Goal: Share content

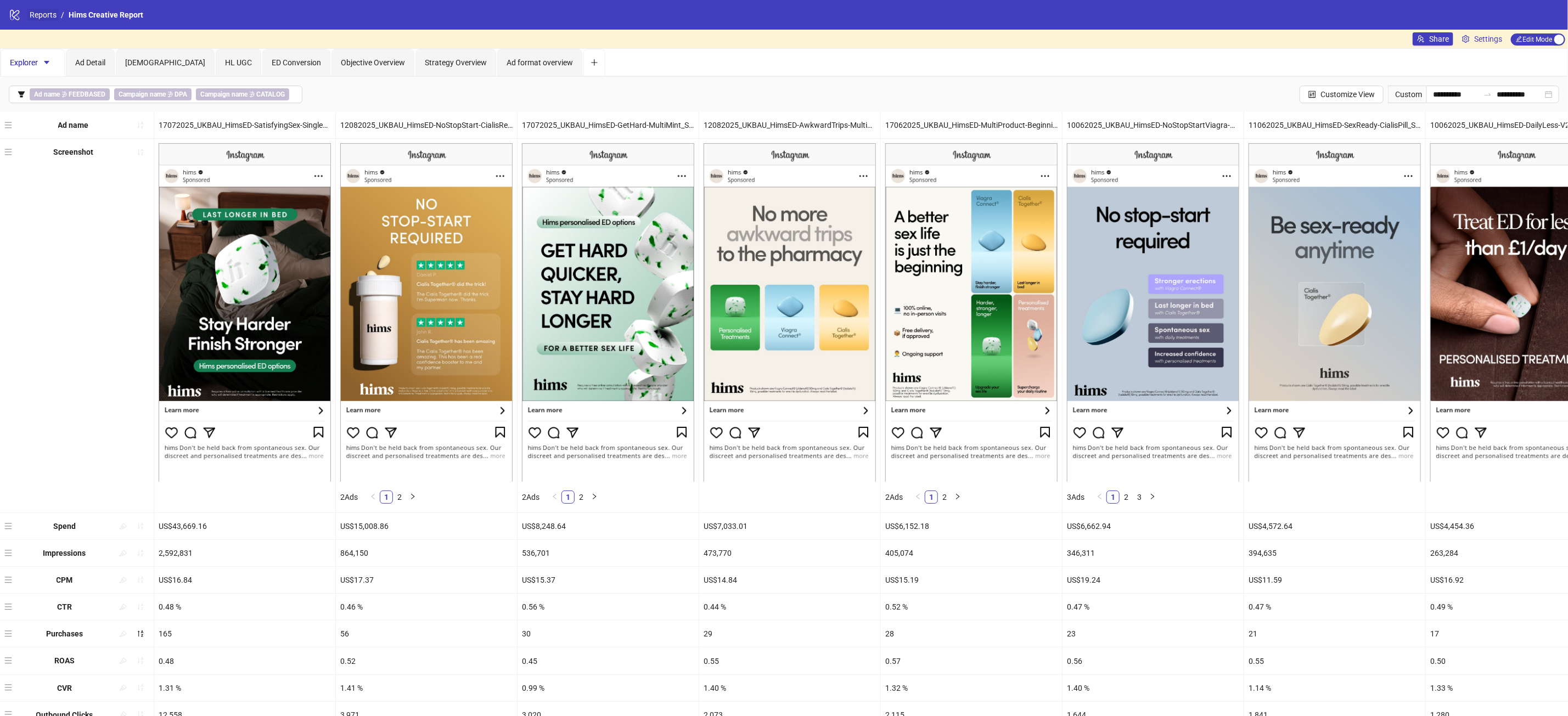
click at [36, 16] on link "Reports" at bounding box center [43, 15] width 31 height 12
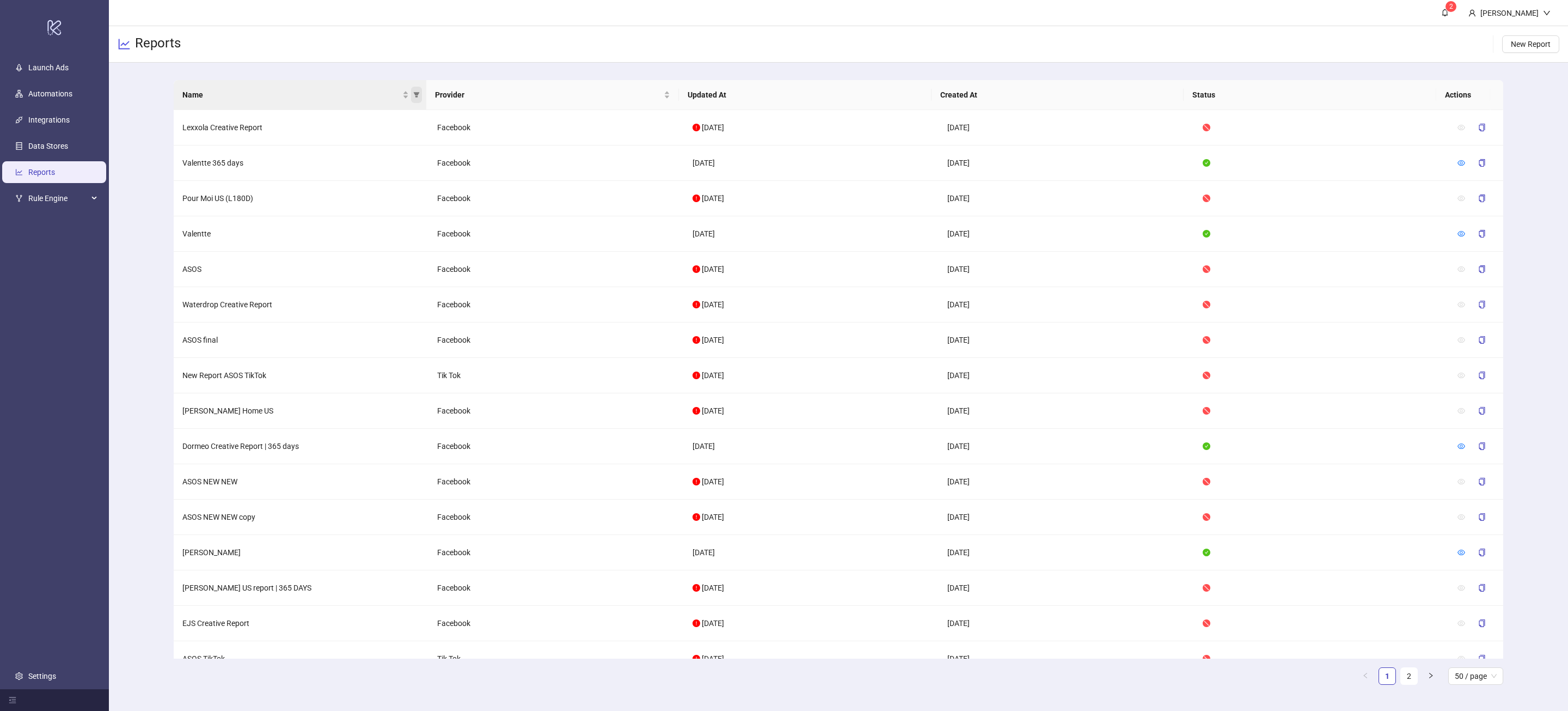
click at [416, 96] on icon "filter" at bounding box center [416, 95] width 6 height 5
click at [359, 120] on input "text" at bounding box center [300, 118] width 221 height 12
type input "*"
click at [222, 241] on span "[PERSON_NAME]" at bounding box center [296, 247] width 236 height 12
click at [411, 285] on span "OK" at bounding box center [408, 286] width 10 height 9
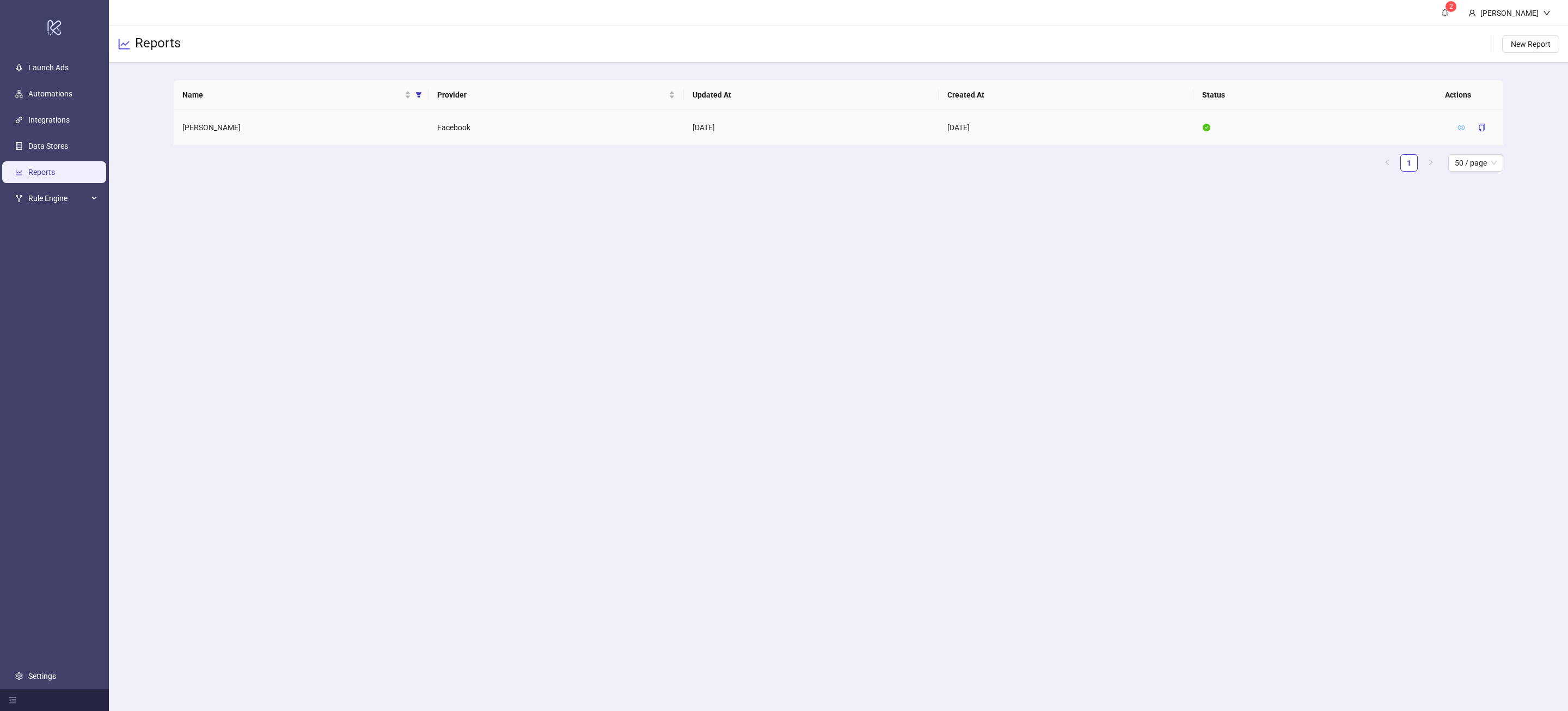
click at [1461, 127] on icon "eye" at bounding box center [1461, 127] width 8 height 8
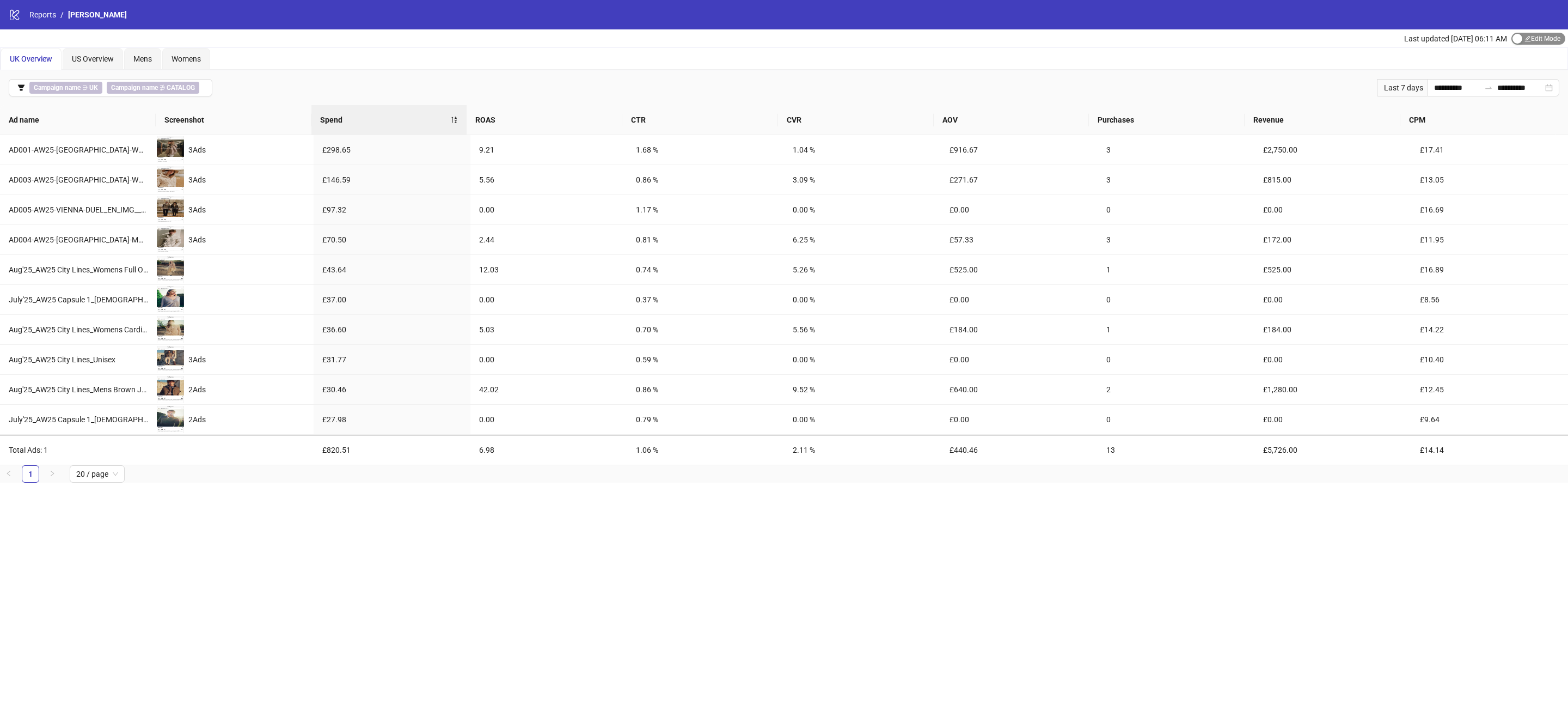
click at [1542, 34] on span "Edit Mode Edit Mode" at bounding box center [1538, 38] width 54 height 12
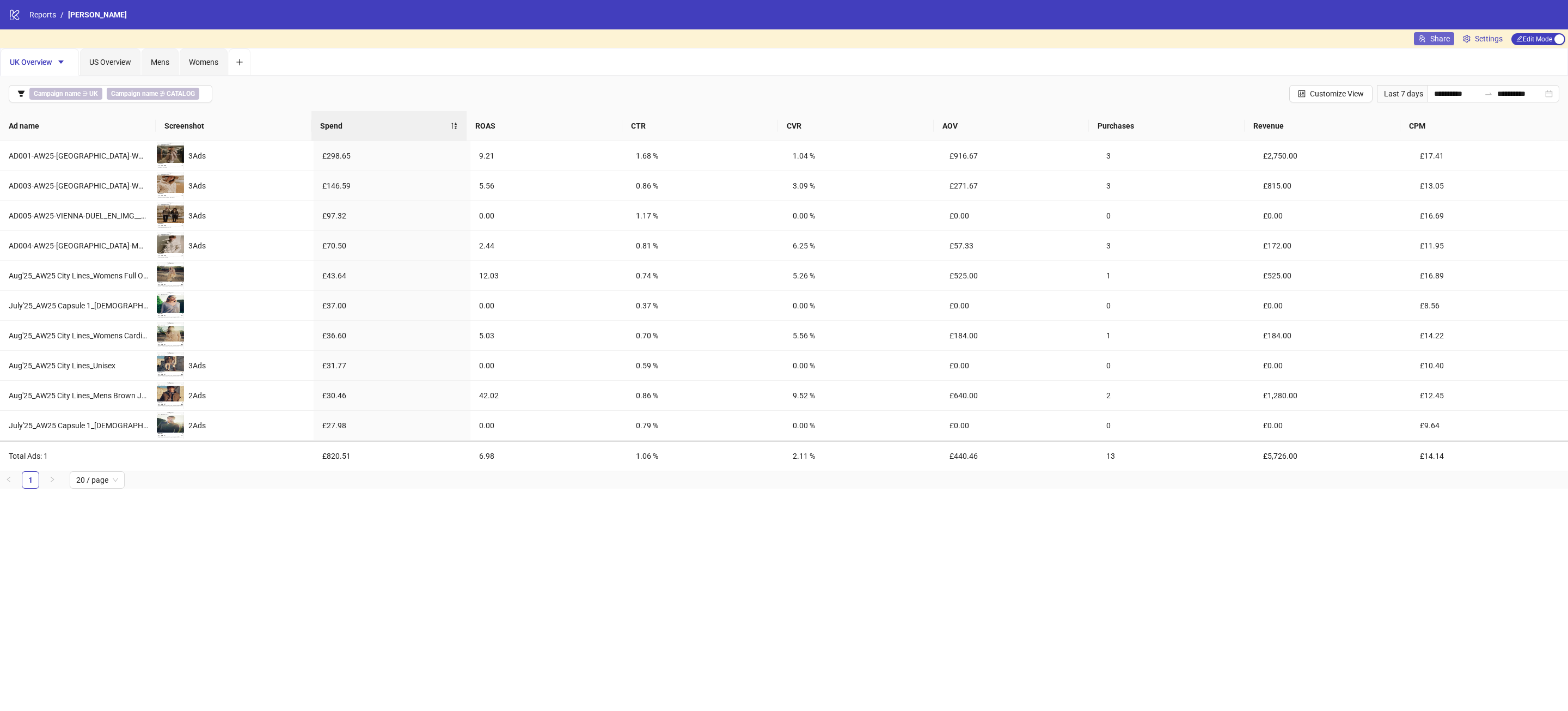
click at [1434, 38] on span "Share" at bounding box center [1440, 38] width 20 height 9
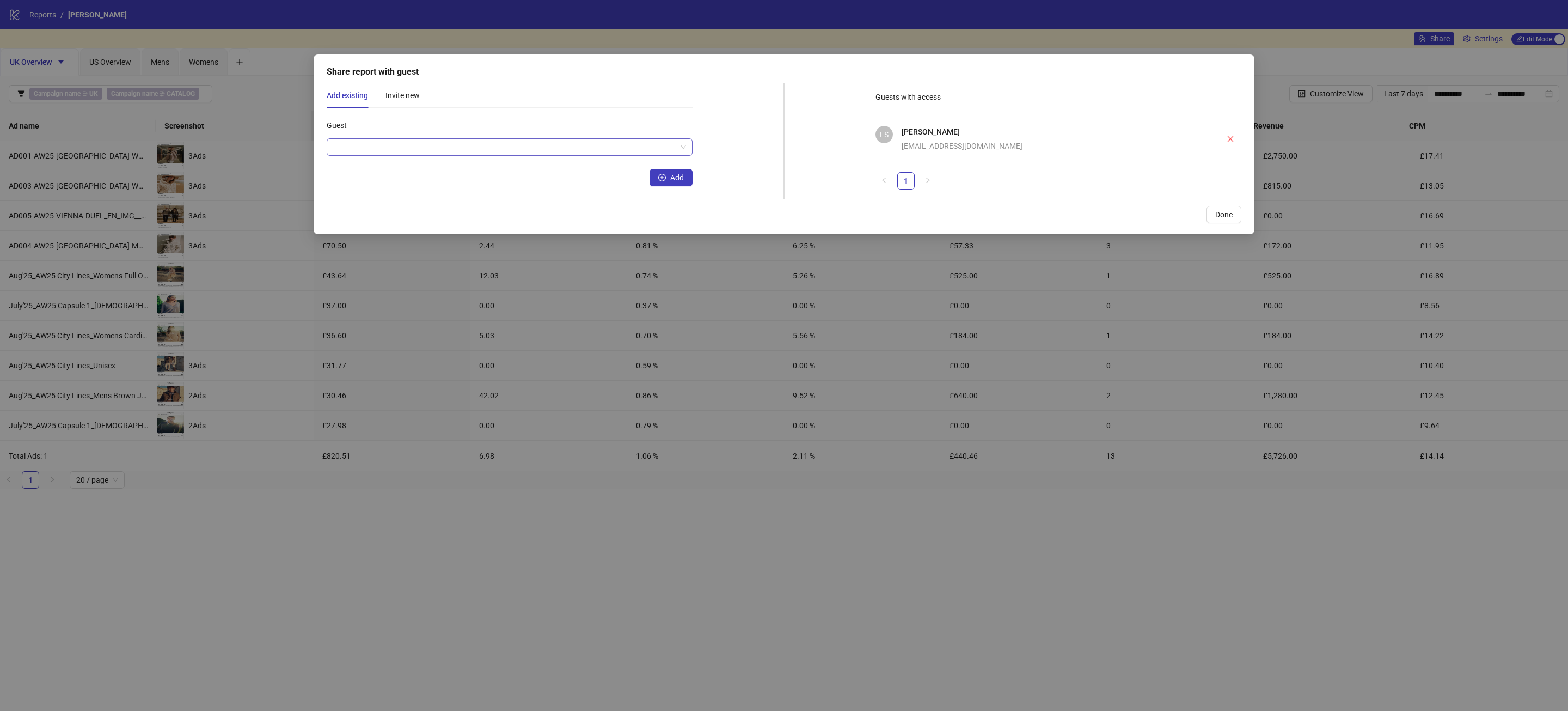
click at [644, 149] on input "Guest" at bounding box center [504, 146] width 343 height 16
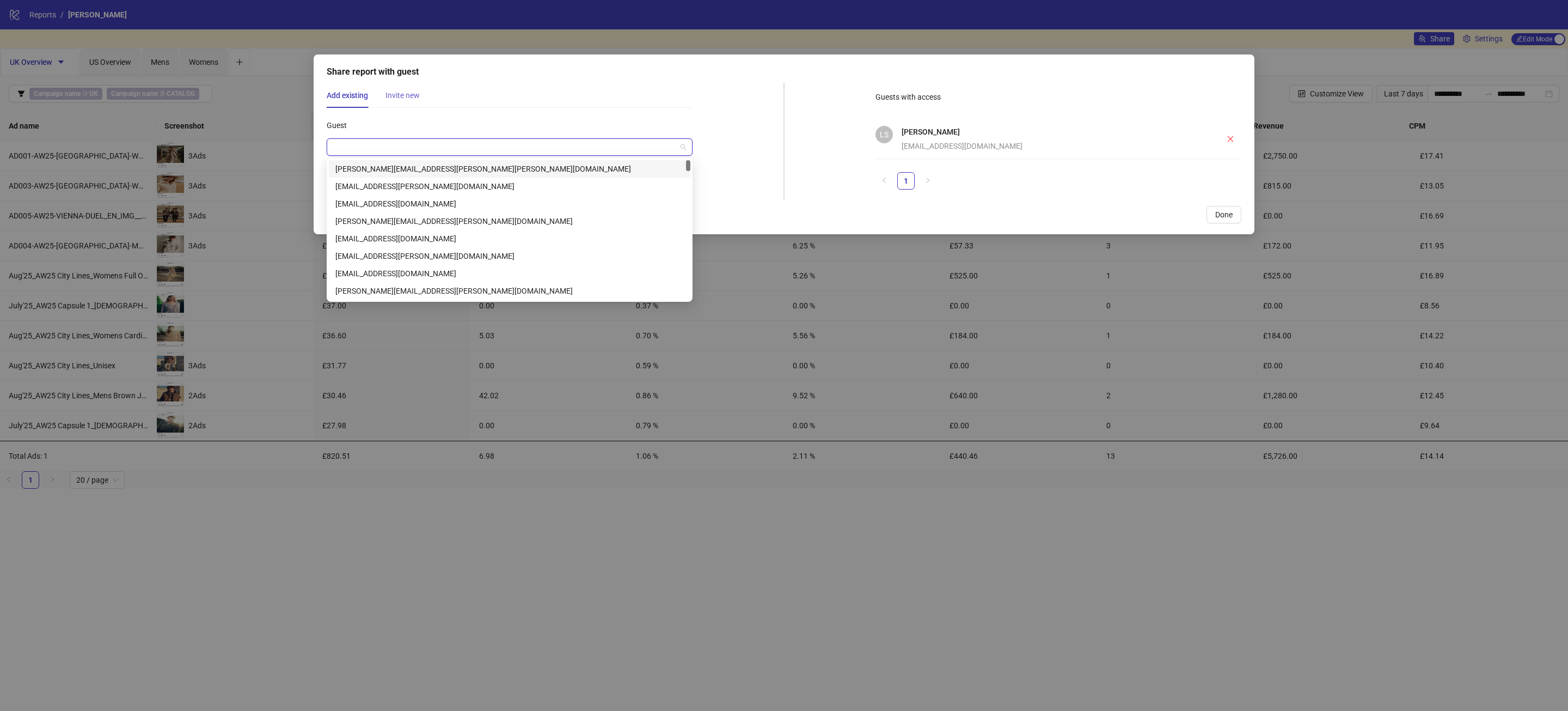
paste input "**********"
type input "**********"
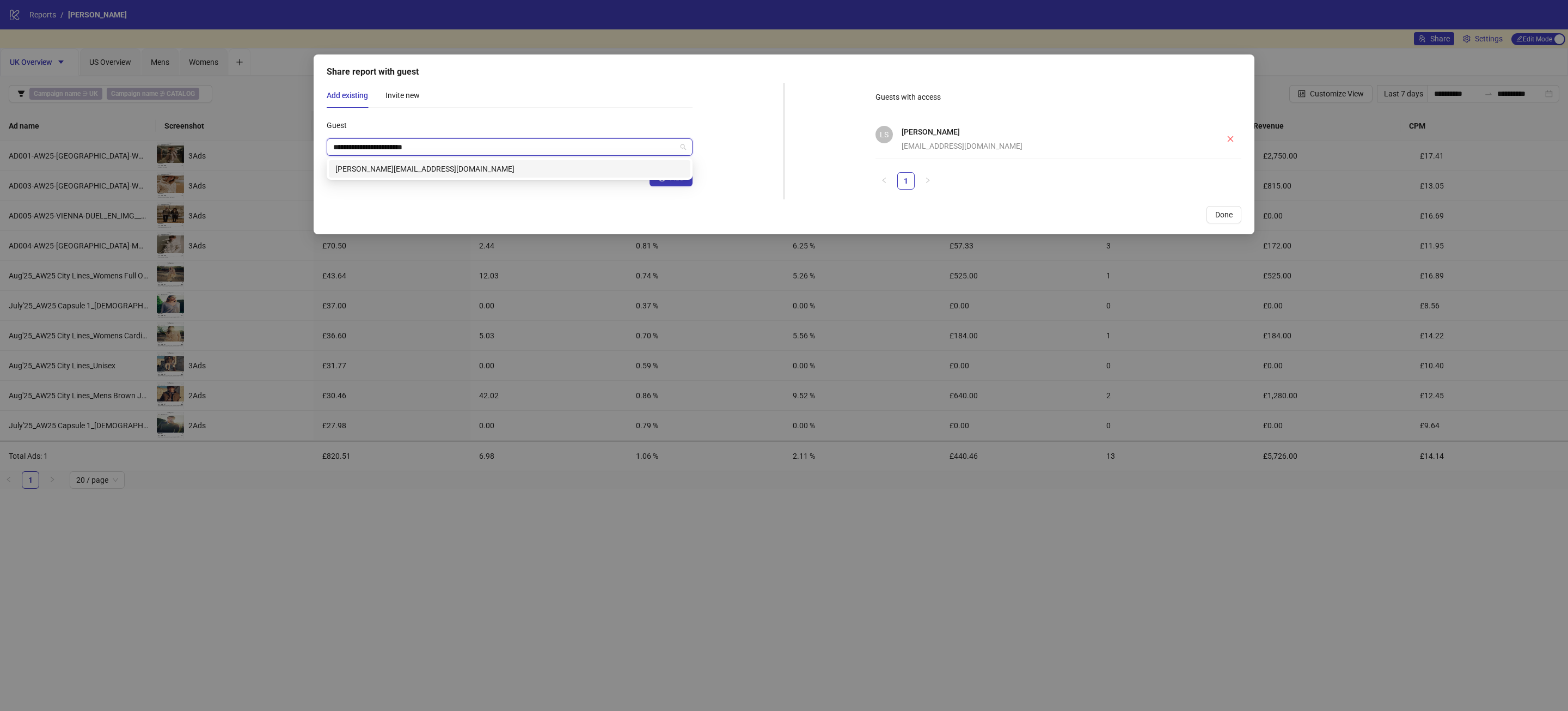
click at [422, 174] on div "[PERSON_NAME][EMAIL_ADDRESS][DOMAIN_NAME]" at bounding box center [510, 169] width 349 height 12
click at [677, 182] on button "Add" at bounding box center [671, 178] width 43 height 17
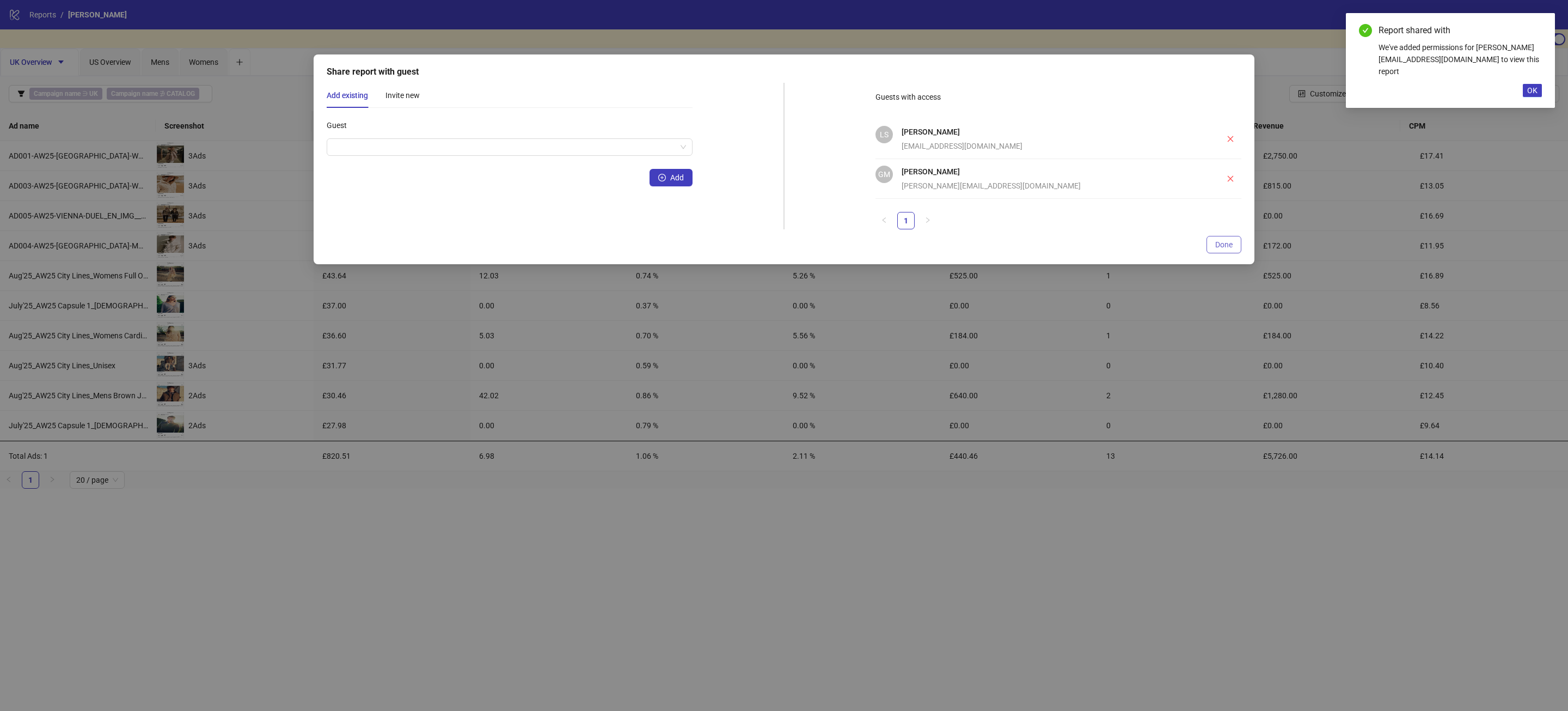
click at [1229, 240] on span "Done" at bounding box center [1224, 244] width 17 height 9
